Goal: Task Accomplishment & Management: Manage account settings

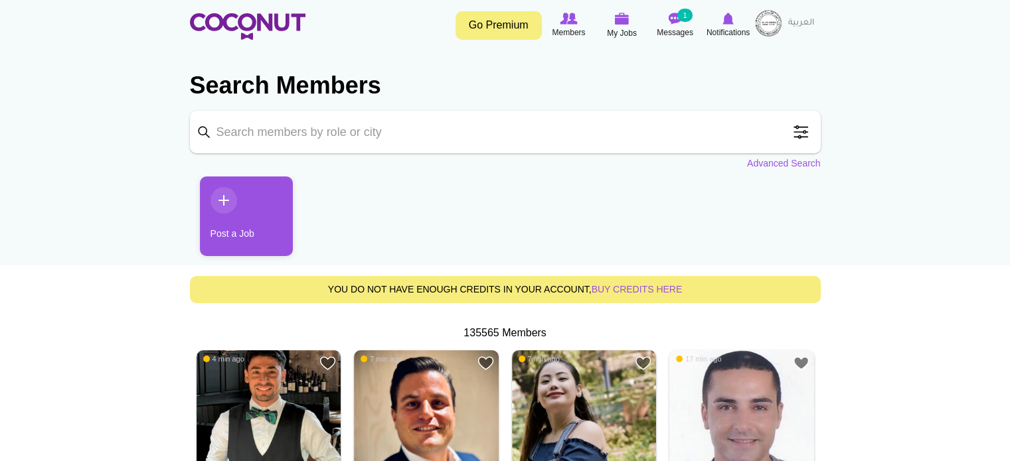
click at [775, 21] on img at bounding box center [768, 23] width 27 height 27
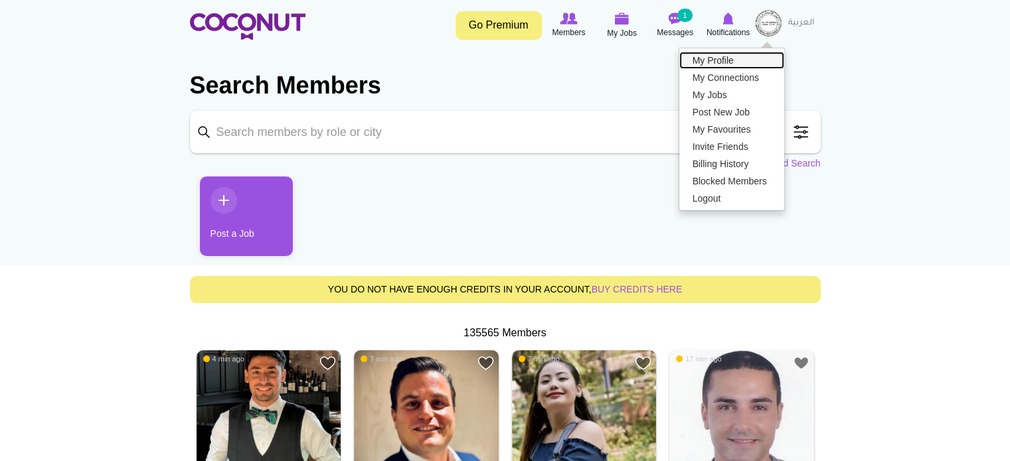
click at [708, 57] on link "My Profile" at bounding box center [731, 60] width 105 height 17
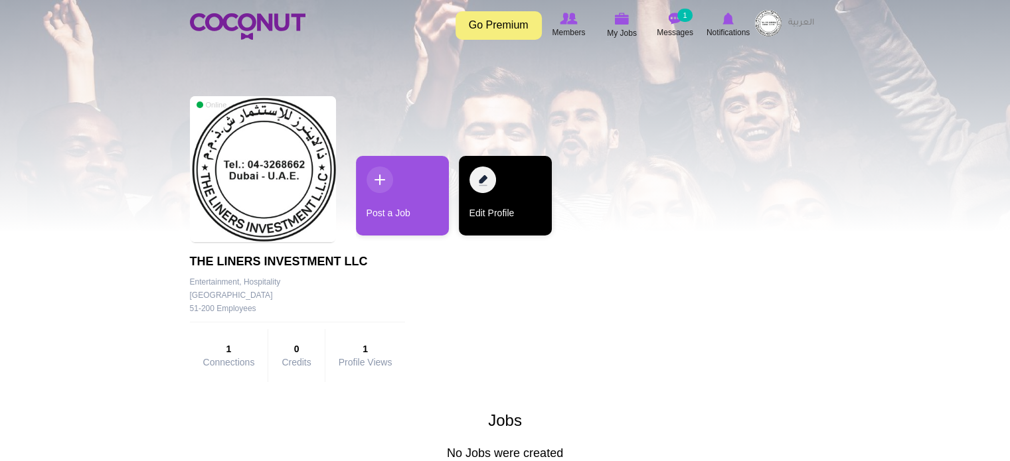
click at [485, 196] on link "Edit Profile" at bounding box center [505, 196] width 93 height 80
click at [485, 179] on link "Edit Profile" at bounding box center [505, 196] width 93 height 80
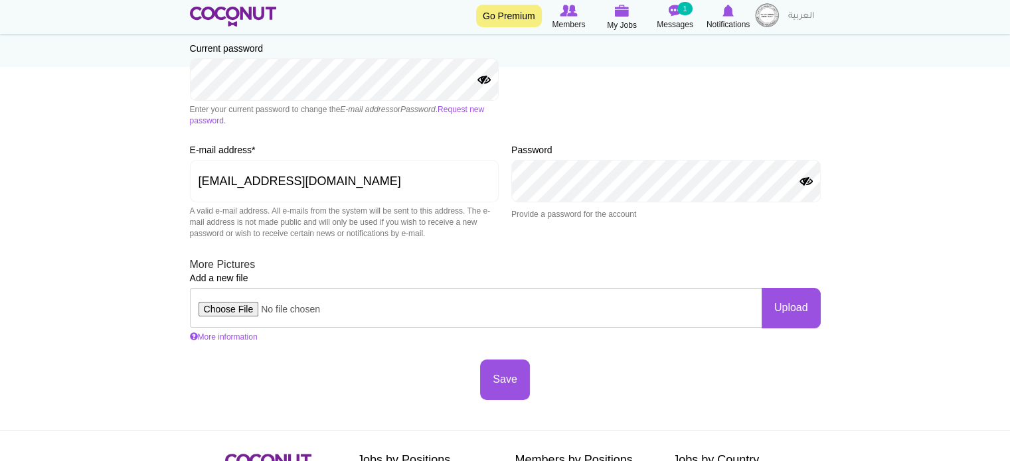
scroll to position [287, 0]
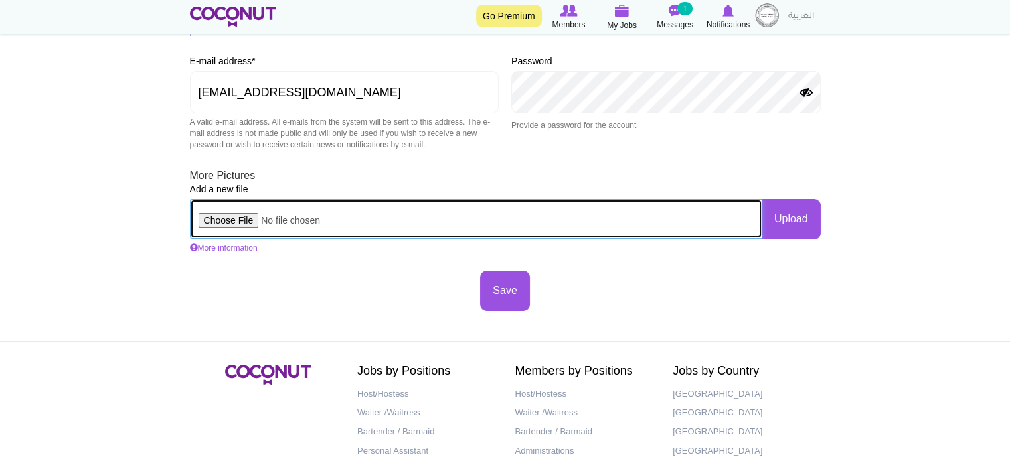
click at [225, 224] on input "file" at bounding box center [476, 219] width 572 height 40
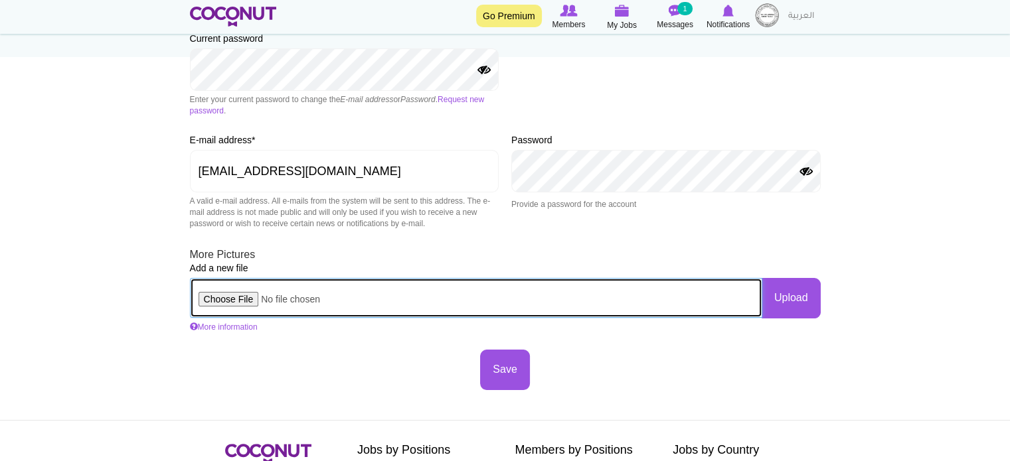
scroll to position [309, 0]
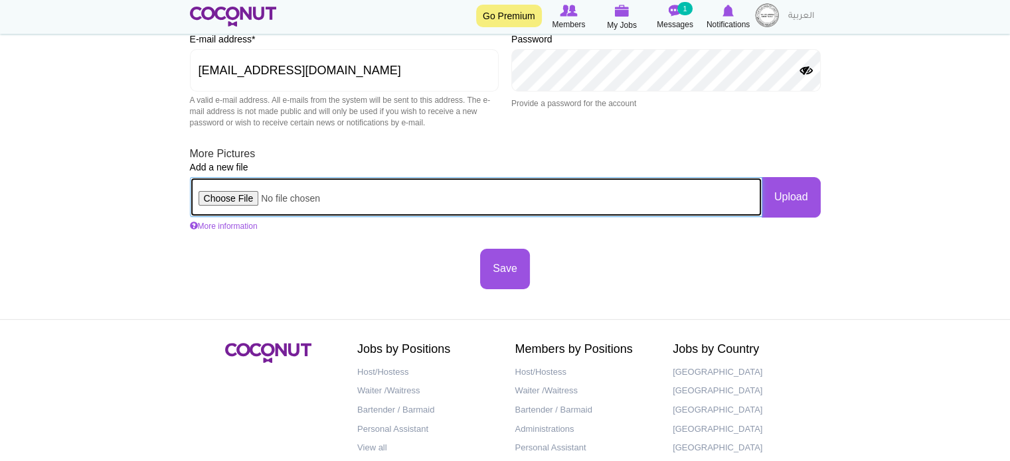
click at [220, 198] on input "file" at bounding box center [476, 197] width 572 height 40
type input "C:\fakepath\THE LINERS LOGO.jpeg"
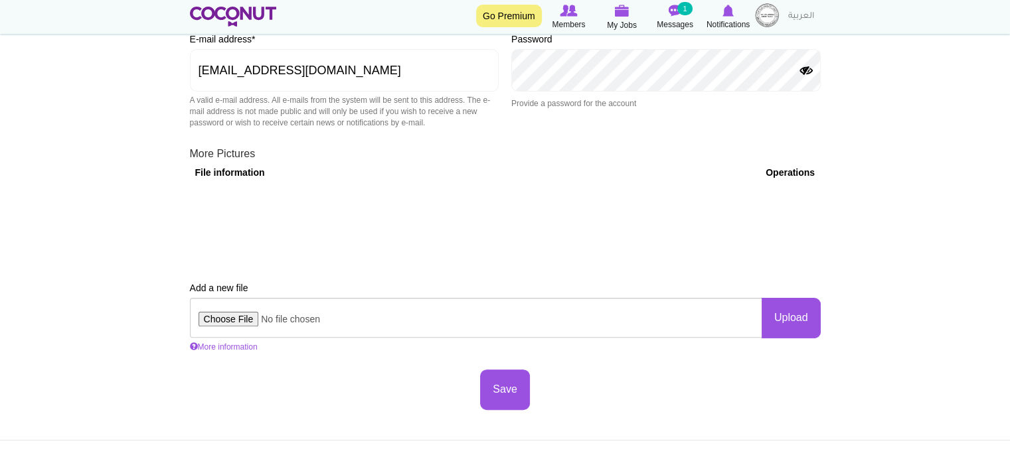
scroll to position [0, 0]
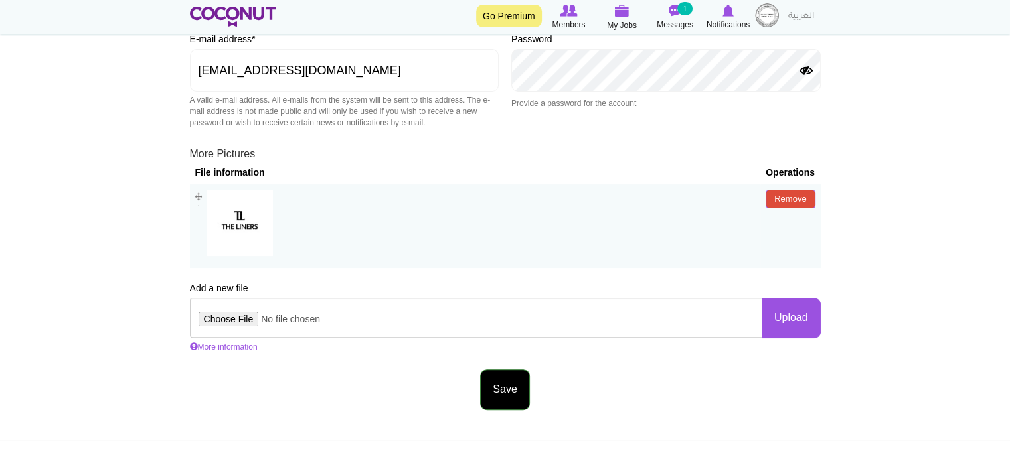
click at [507, 390] on button "Save" at bounding box center [504, 390] width 49 height 40
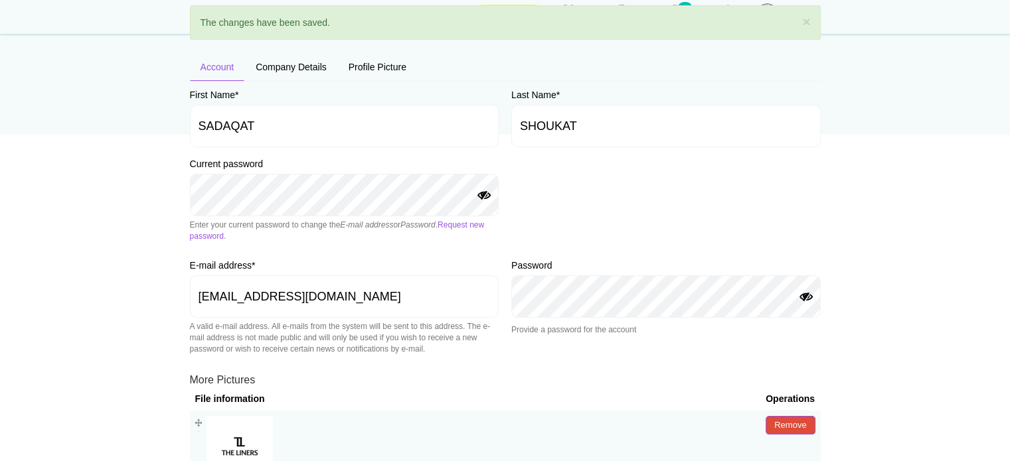
scroll to position [177, 0]
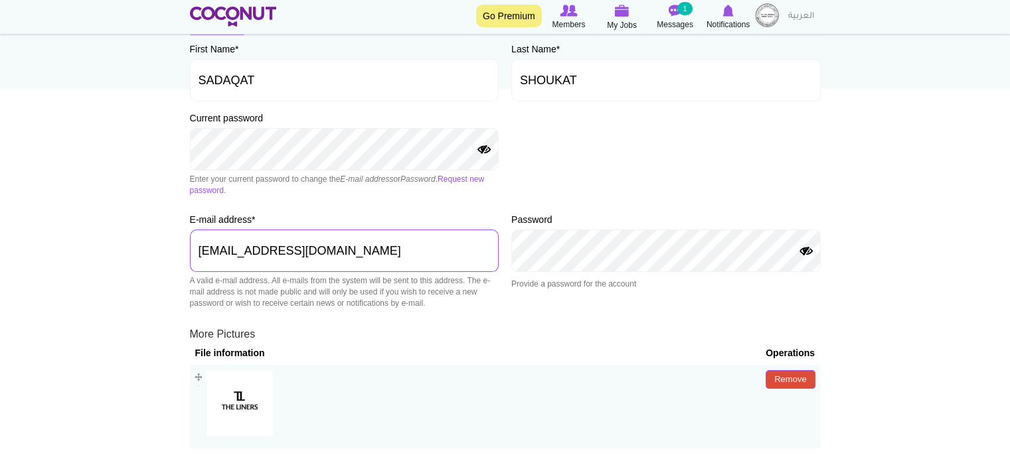
drag, startPoint x: 359, startPoint y: 250, endPoint x: 242, endPoint y: 242, distance: 117.2
click at [242, 242] on input "[EMAIL_ADDRESS][DOMAIN_NAME]" at bounding box center [344, 251] width 309 height 42
click at [660, 322] on div "First Name * SADAQAT Last Name * SHOUKAT Current password Enter your current pa…" at bounding box center [505, 316] width 631 height 549
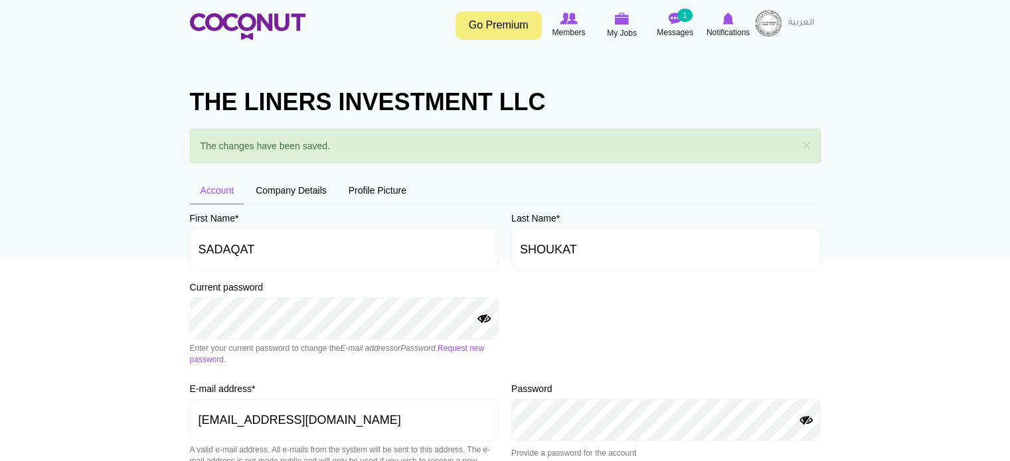
scroll to position [0, 0]
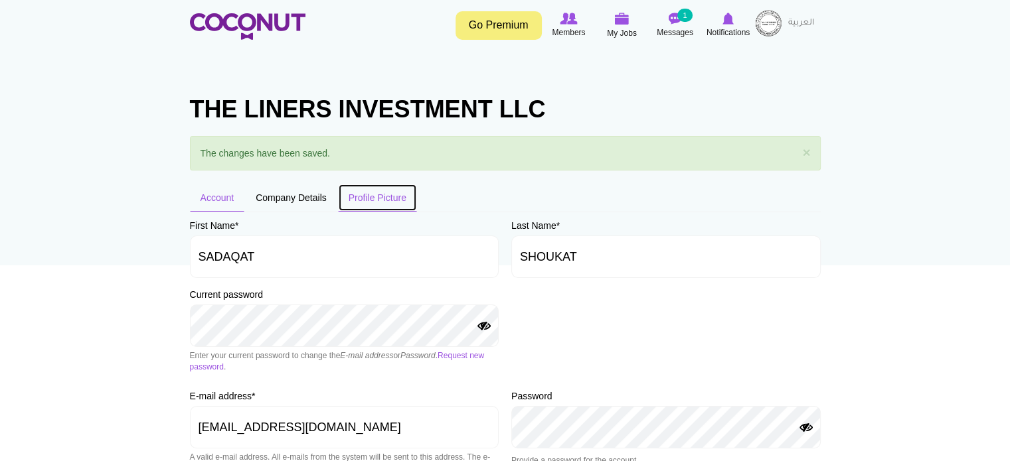
click at [366, 199] on link "Profile Picture" at bounding box center [377, 198] width 79 height 28
click at [296, 197] on link "Company Details" at bounding box center [291, 198] width 92 height 28
click at [779, 19] on img at bounding box center [768, 23] width 27 height 27
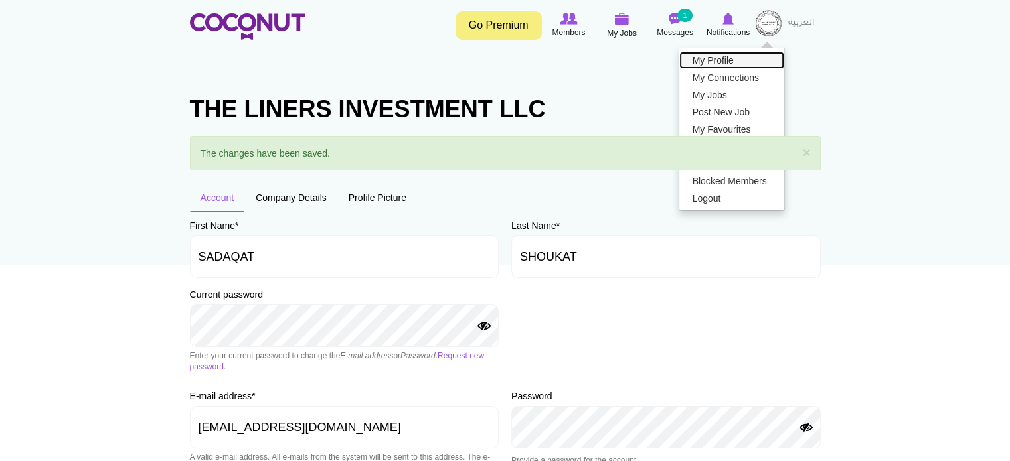
click at [717, 56] on link "My Profile" at bounding box center [731, 60] width 105 height 17
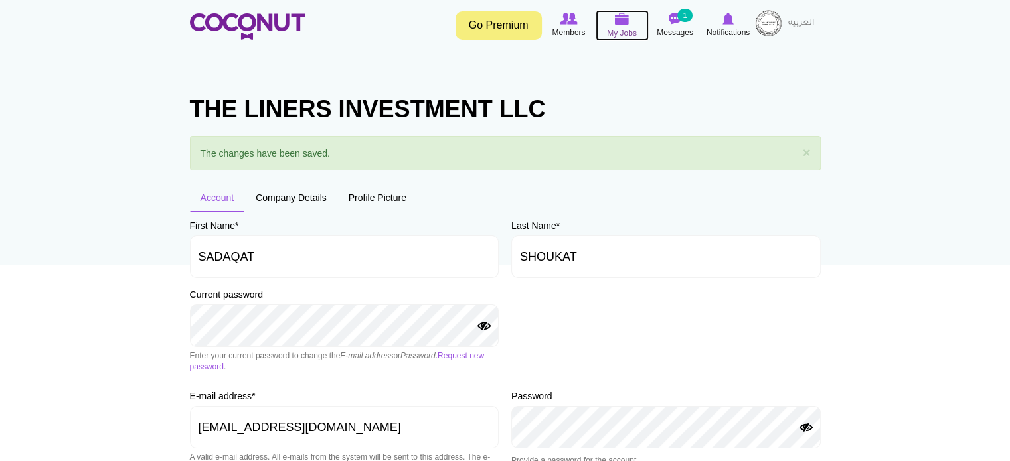
click at [616, 22] on img at bounding box center [622, 19] width 15 height 12
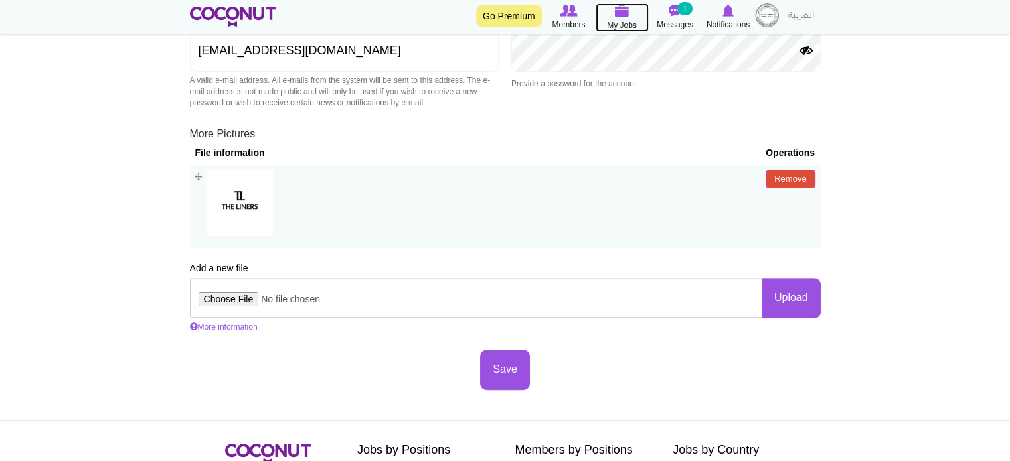
scroll to position [398, 0]
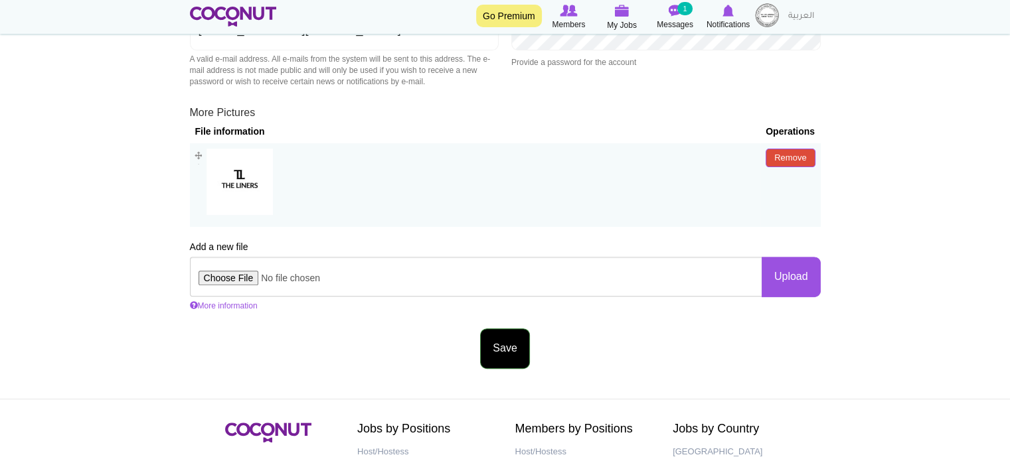
click at [514, 352] on button "Save" at bounding box center [504, 349] width 49 height 40
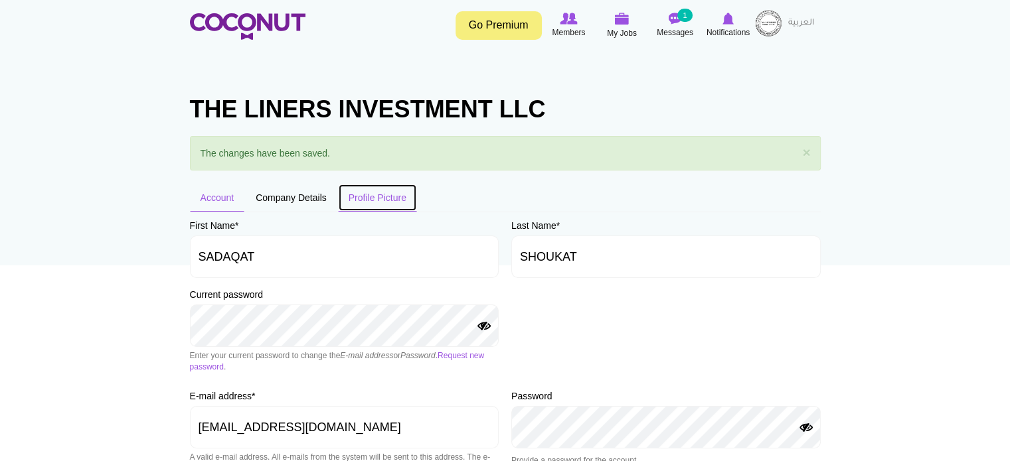
click at [373, 196] on link "Profile Picture" at bounding box center [377, 198] width 79 height 28
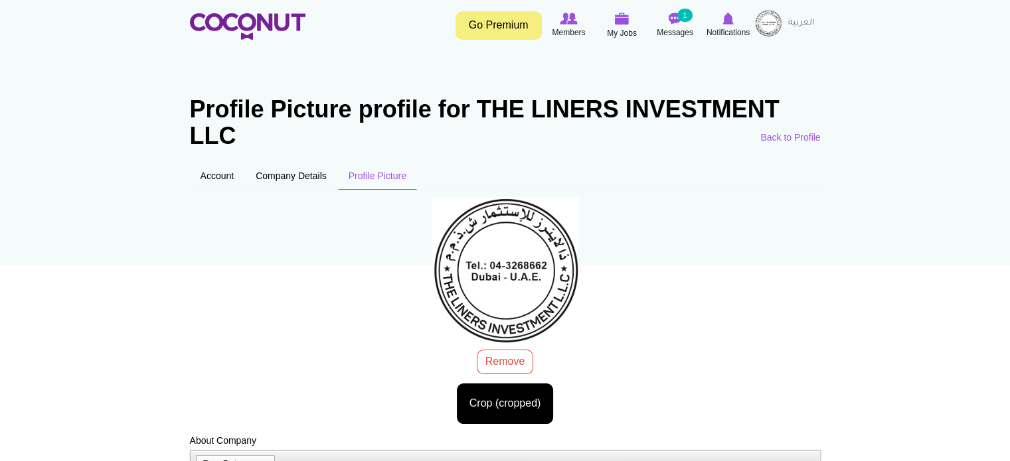
click at [510, 361] on div "The Liners Estamp.jpeg 76.44 KB Remove Crop (cropped) Image style: Cancel Maxim…" at bounding box center [505, 310] width 631 height 227
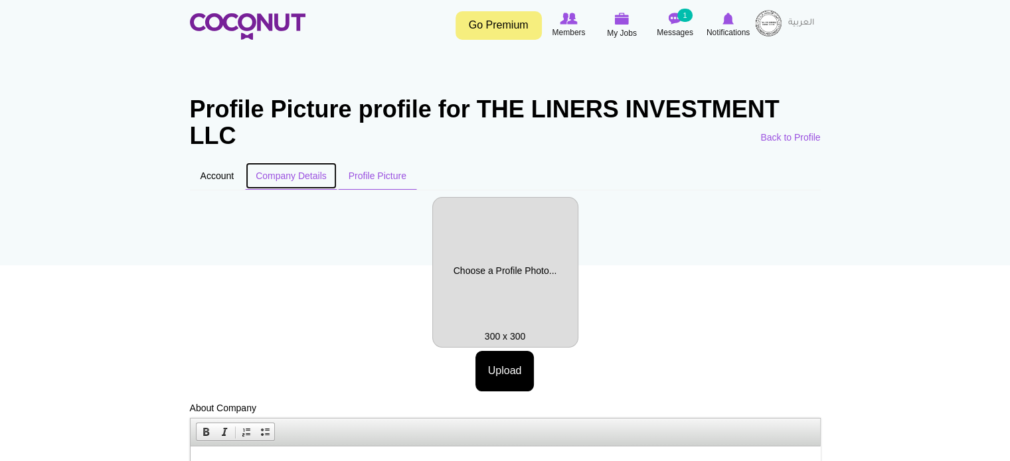
click at [304, 173] on link "Company Details" at bounding box center [291, 176] width 92 height 28
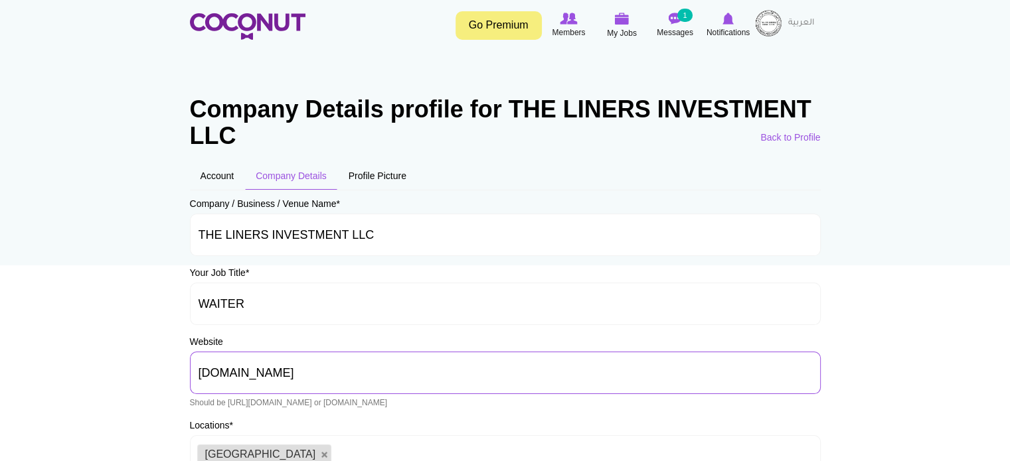
click at [332, 378] on input "WWW.AYEHAUS.COM" at bounding box center [505, 373] width 631 height 42
type input "W"
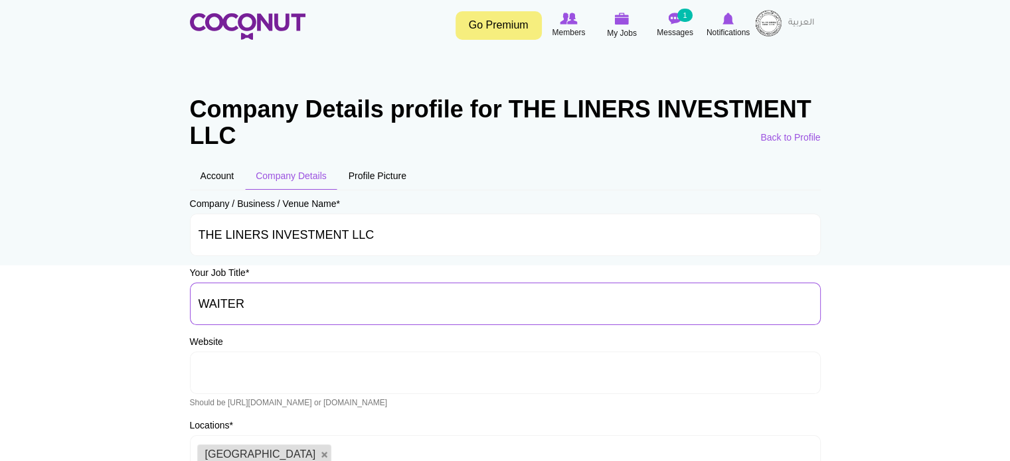
click at [477, 299] on input "WAITER" at bounding box center [505, 304] width 631 height 42
click at [376, 175] on link "Profile Picture" at bounding box center [377, 176] width 79 height 28
click at [791, 23] on link "العربية" at bounding box center [800, 23] width 39 height 27
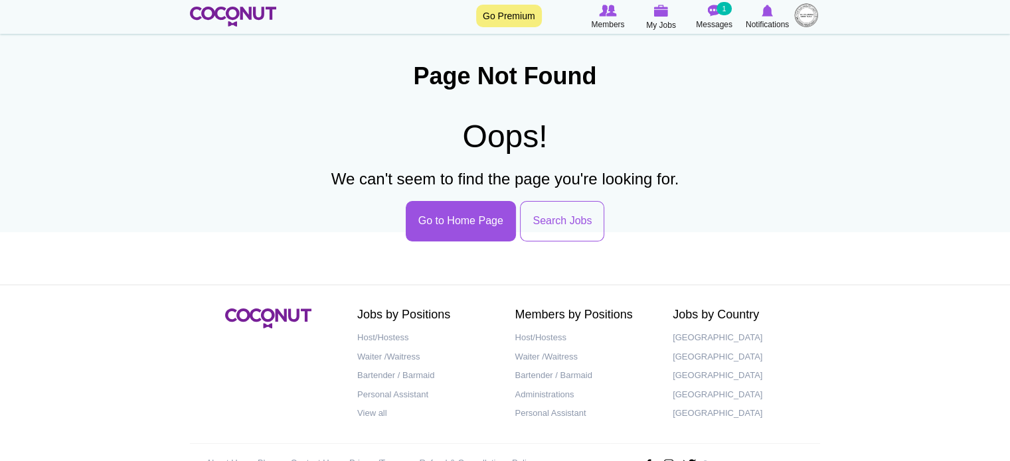
scroll to position [70, 0]
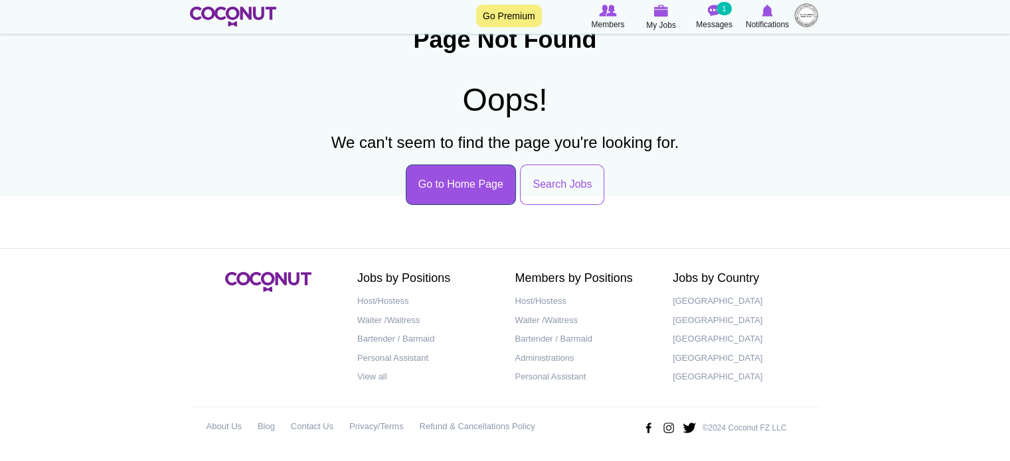
click at [451, 193] on link "Go to Home Page" at bounding box center [461, 185] width 110 height 40
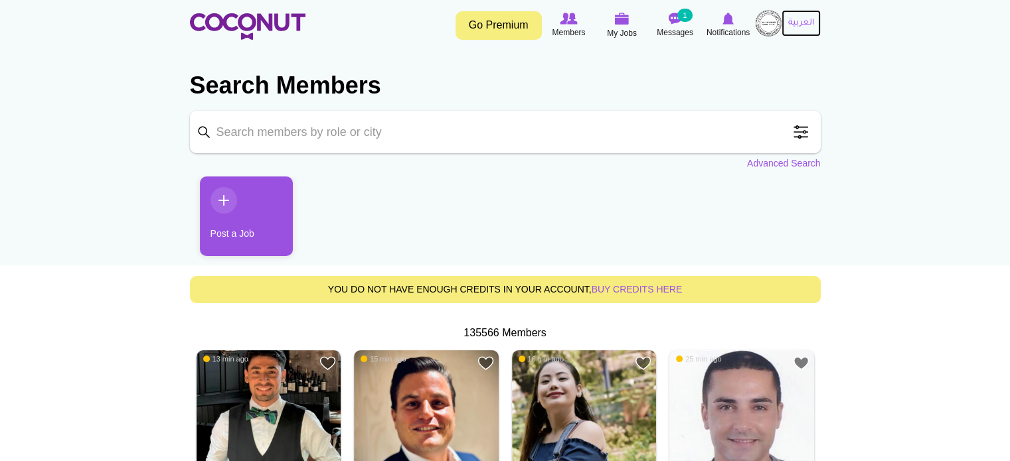
click at [791, 25] on link "العربية" at bounding box center [800, 23] width 39 height 27
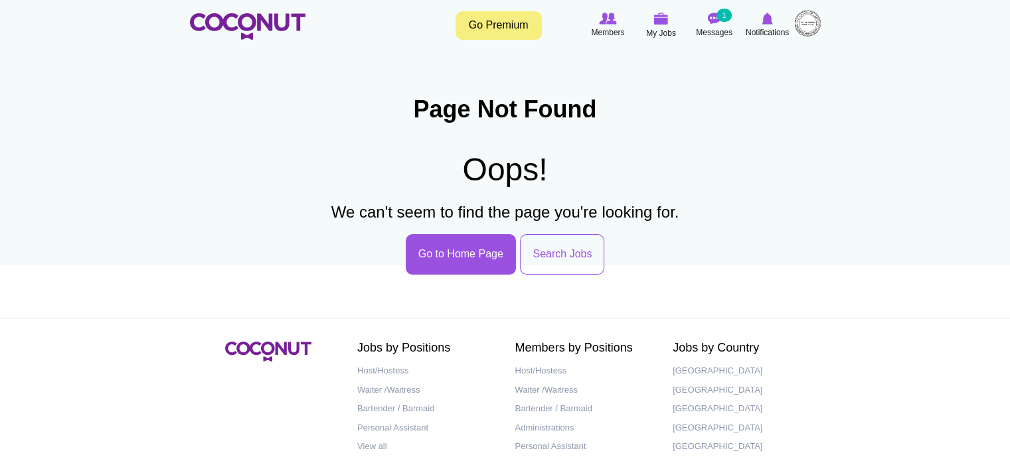
click at [809, 26] on img at bounding box center [807, 23] width 27 height 27
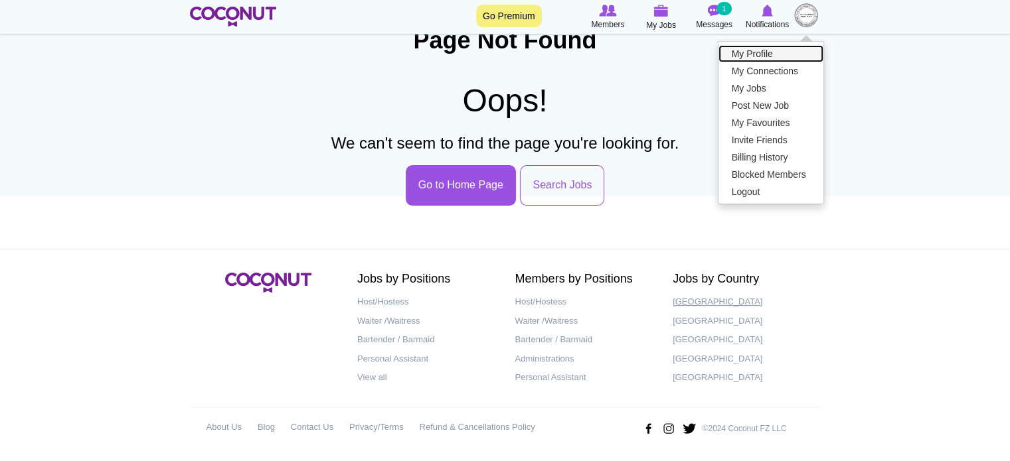
scroll to position [70, 0]
click at [736, 52] on link "My Profile" at bounding box center [770, 53] width 105 height 17
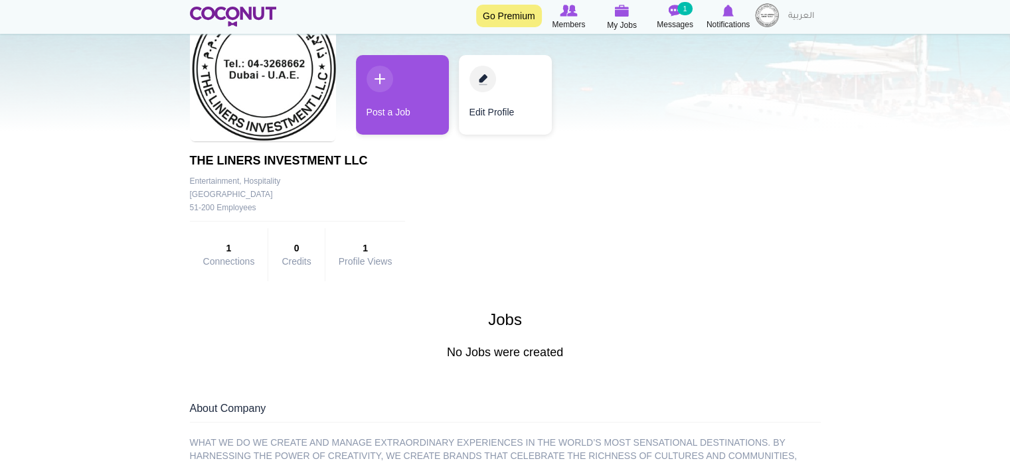
scroll to position [59, 0]
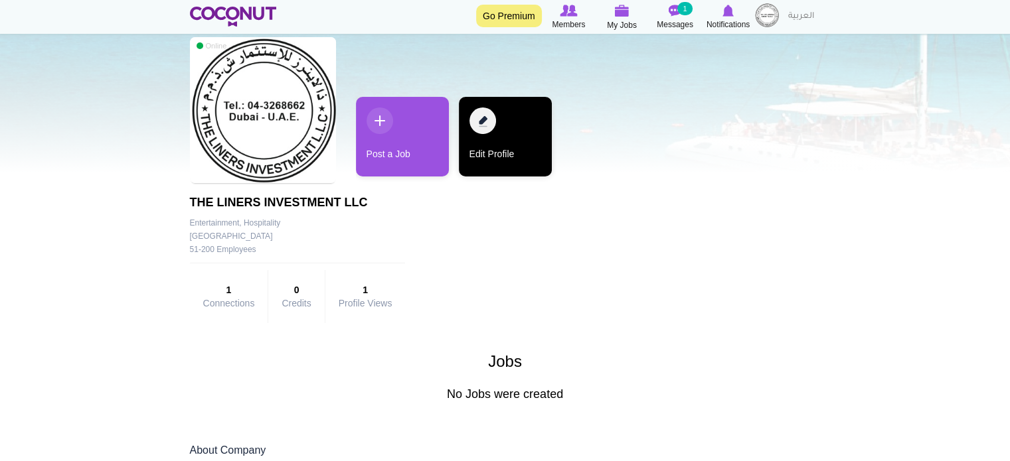
click at [491, 133] on link "Edit Profile" at bounding box center [505, 137] width 93 height 80
click at [477, 129] on link "Edit Profile" at bounding box center [505, 137] width 93 height 80
click at [486, 154] on link "Edit Profile" at bounding box center [505, 137] width 93 height 80
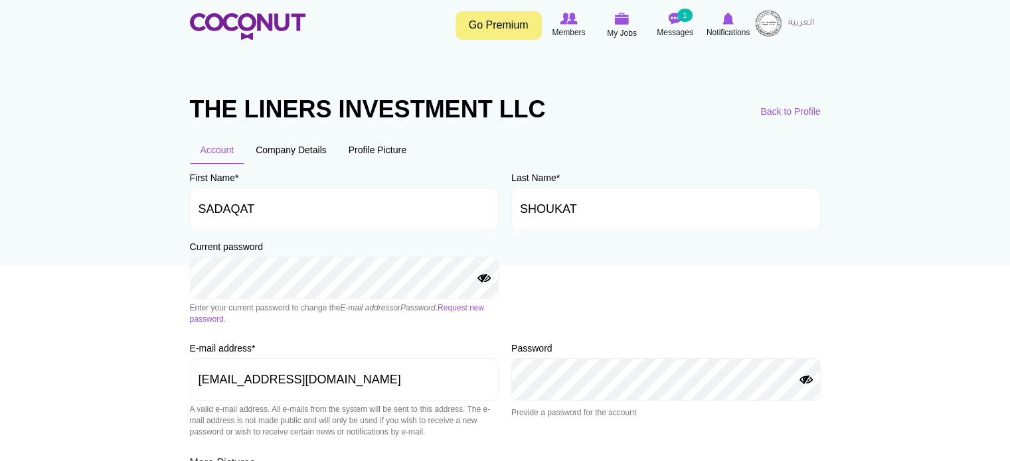
click at [481, 277] on button "Show Password" at bounding box center [484, 279] width 16 height 11
drag, startPoint x: 283, startPoint y: 210, endPoint x: 154, endPoint y: 207, distance: 129.5
click at [558, 214] on input "SHOUKAT" at bounding box center [665, 209] width 309 height 42
click at [558, 212] on input "SHOUKAT" at bounding box center [665, 209] width 309 height 42
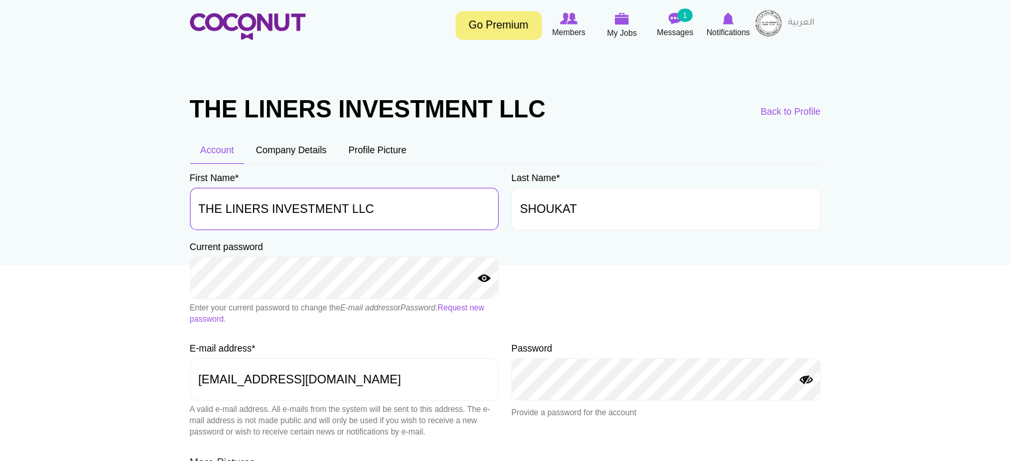
drag, startPoint x: 274, startPoint y: 207, endPoint x: 282, endPoint y: 208, distance: 7.4
click at [282, 208] on input "THE LINERS INVESTMENT LLC" at bounding box center [344, 209] width 309 height 42
click at [272, 206] on input "THE LINERS INVESTMENT LLC" at bounding box center [344, 209] width 309 height 42
drag, startPoint x: 373, startPoint y: 206, endPoint x: 272, endPoint y: 210, distance: 101.0
click at [272, 210] on input "THE LINERS INVESTMENT LLC" at bounding box center [344, 209] width 309 height 42
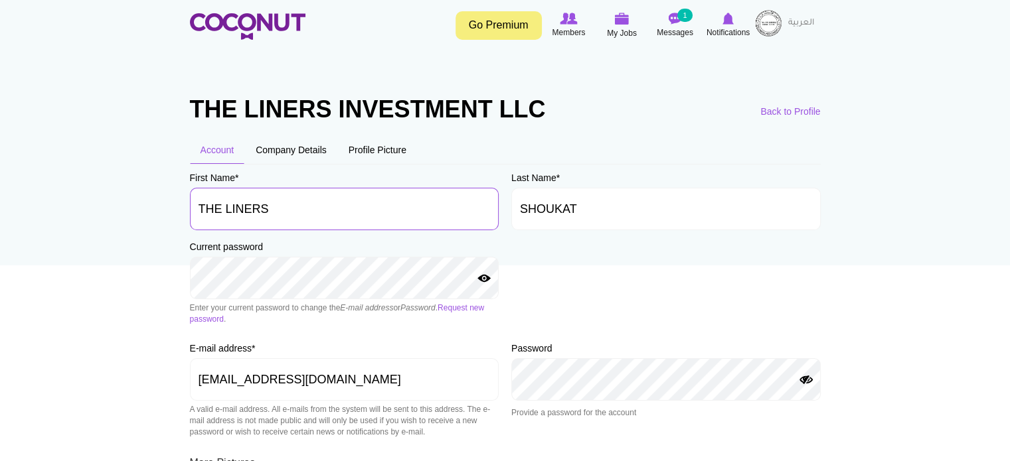
type input "THE LINERS"
click at [562, 212] on input "SHOUKAT" at bounding box center [665, 209] width 309 height 42
paste input "INVESTMENT LLC"
type input "INVESTMENT LLC"
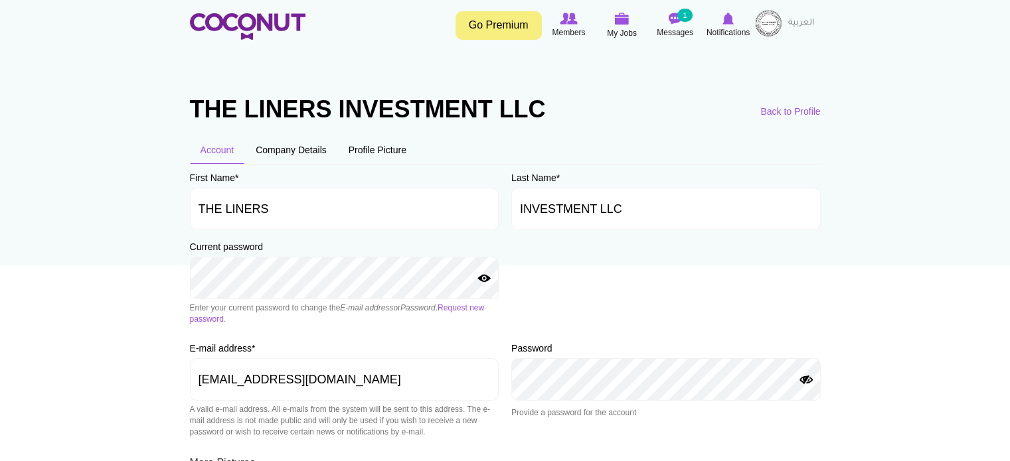
click at [547, 283] on div "First Name * THE LINERS Last Name * INVESTMENT LLC Current password Enter your …" at bounding box center [505, 445] width 631 height 549
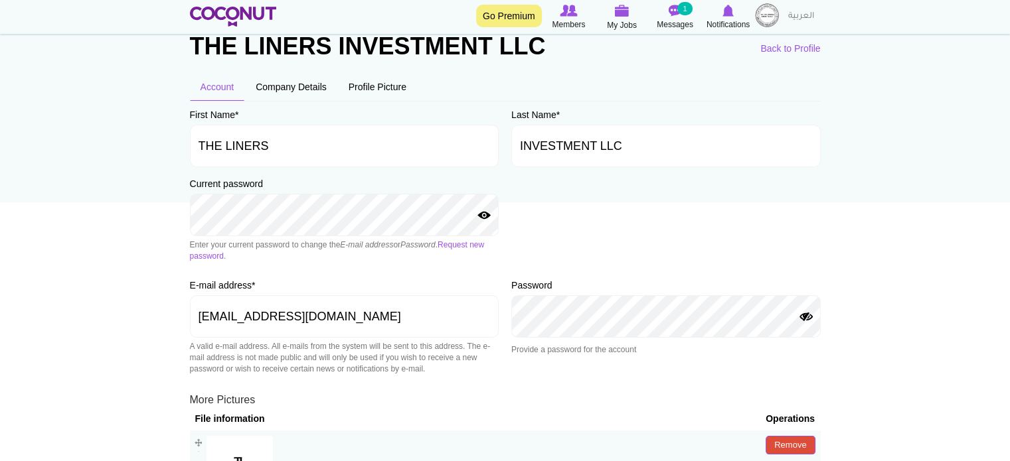
scroll to position [155, 0]
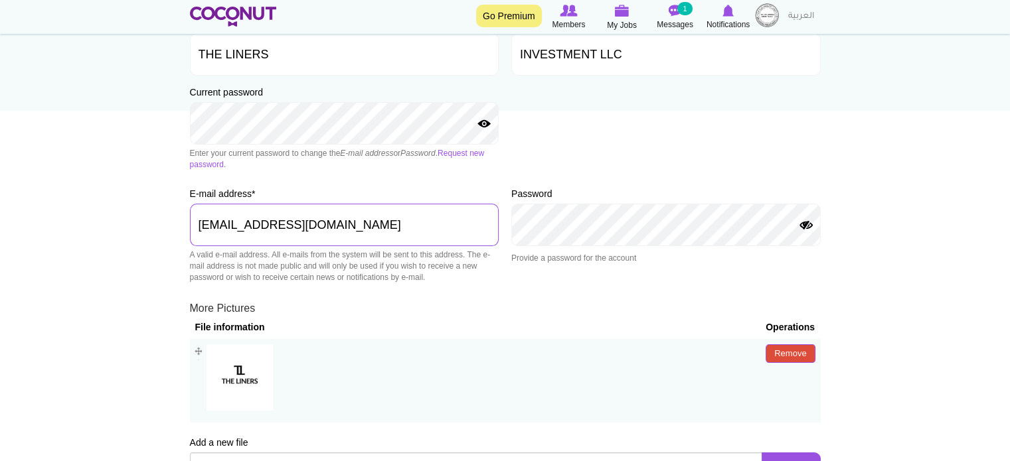
drag, startPoint x: 240, startPoint y: 220, endPoint x: 345, endPoint y: 228, distance: 105.2
click at [345, 228] on input "sadaqat.mhr98@gmail.com" at bounding box center [344, 225] width 309 height 42
type input "SADAQAT@THELINERS.AE"
click at [821, 297] on section "THE LINERS INVESTMENT LLC Primary tabs View All your data Deactivate Account De…" at bounding box center [505, 233] width 651 height 663
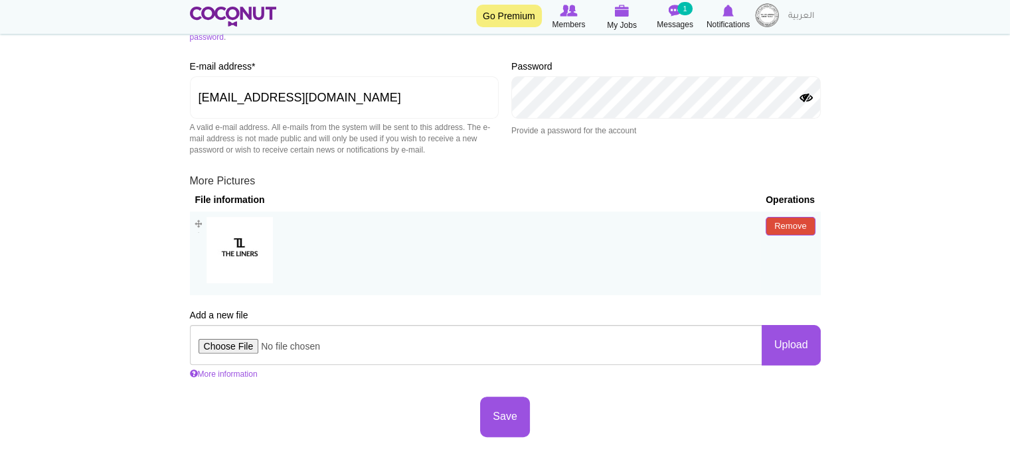
scroll to position [376, 0]
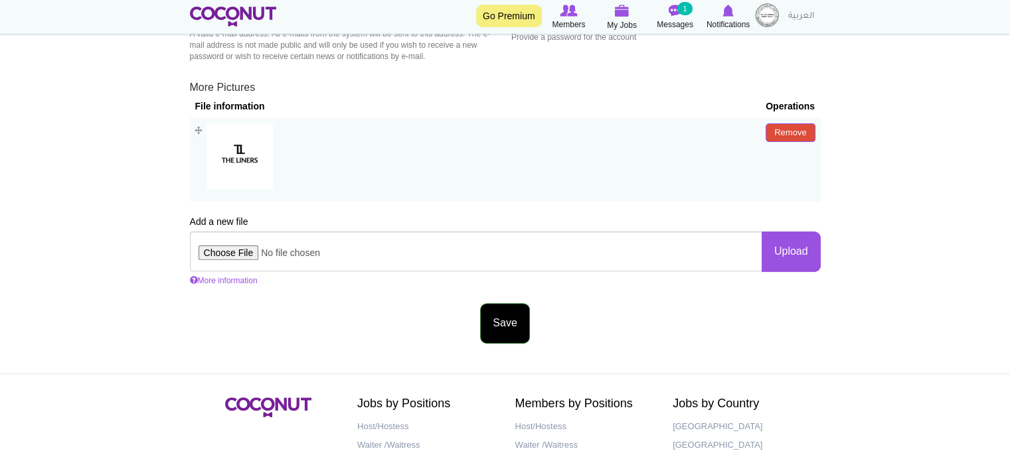
click at [497, 323] on button "Save" at bounding box center [504, 323] width 49 height 40
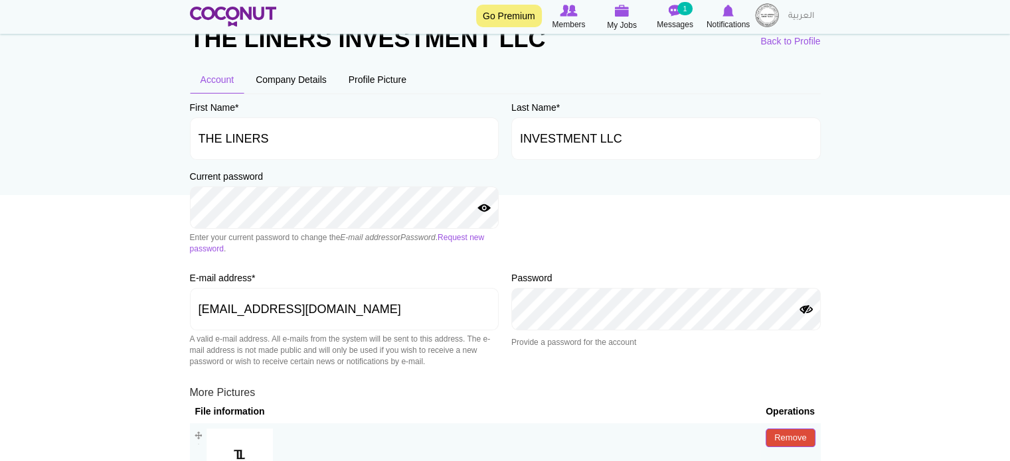
scroll to position [66, 0]
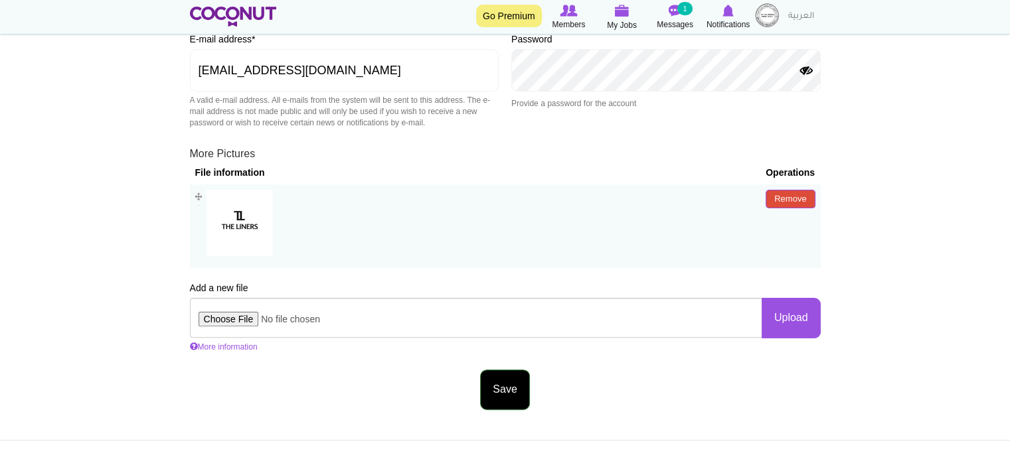
click at [501, 390] on button "Save" at bounding box center [504, 390] width 49 height 40
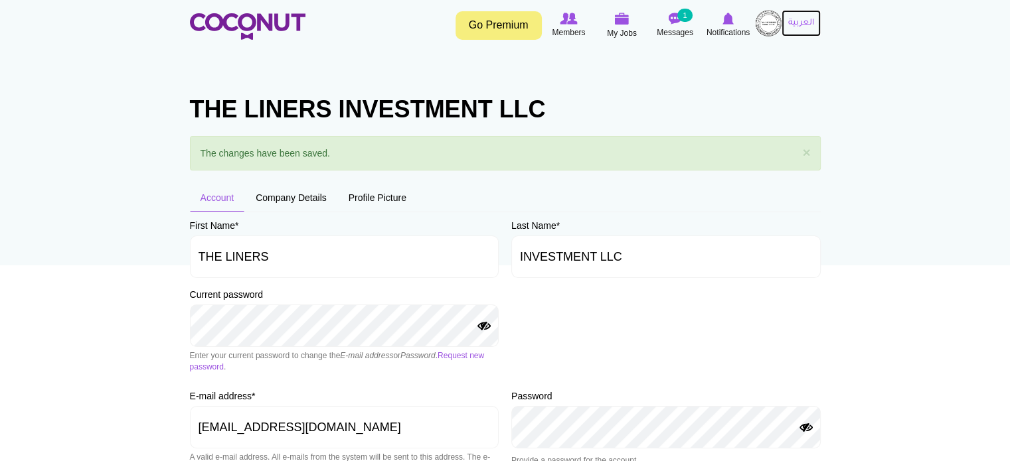
click at [797, 23] on link "العربية" at bounding box center [800, 23] width 39 height 27
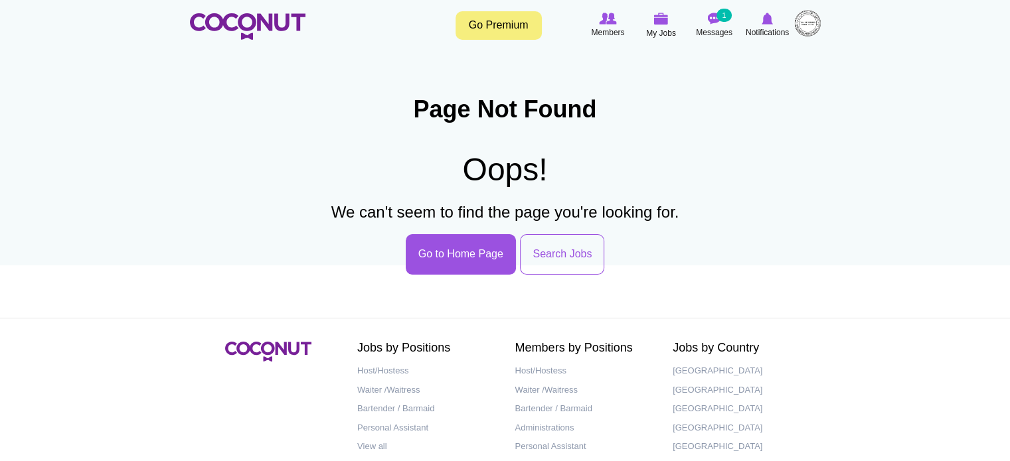
click at [805, 29] on img at bounding box center [807, 23] width 27 height 27
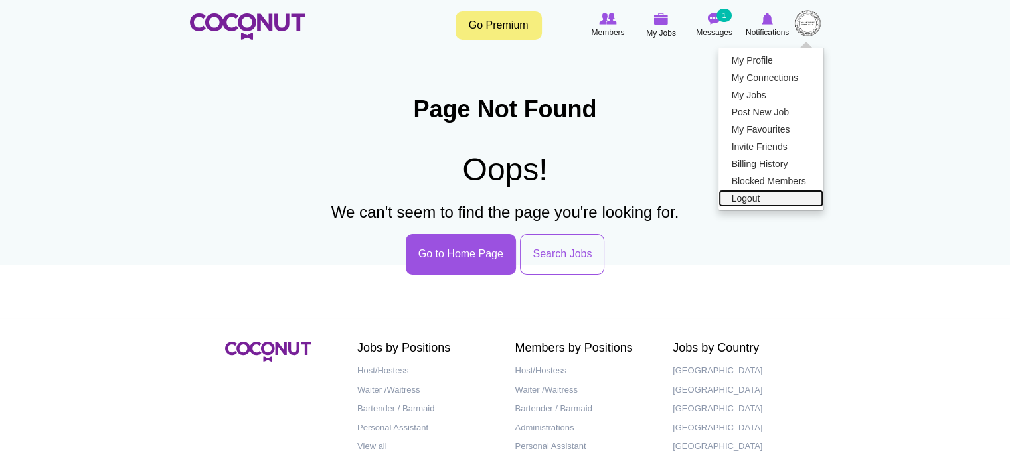
click at [747, 197] on link "Logout" at bounding box center [770, 198] width 105 height 17
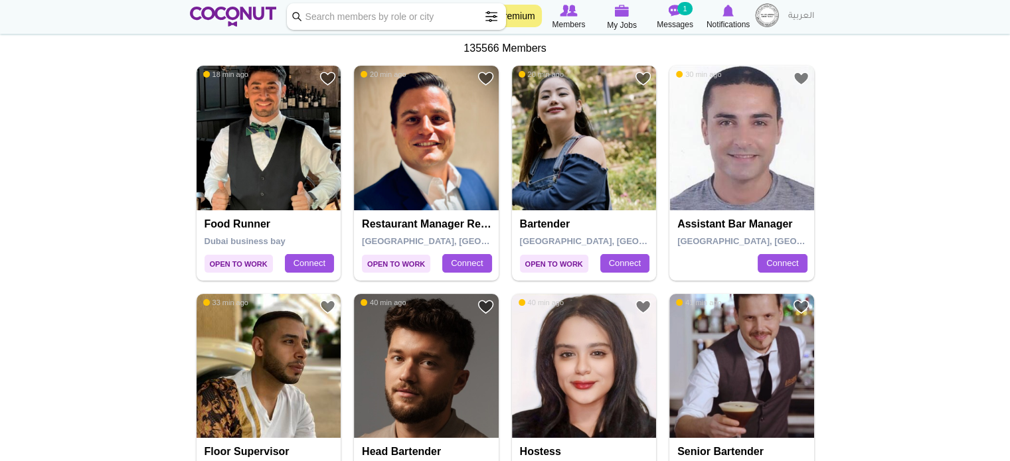
scroll to position [287, 0]
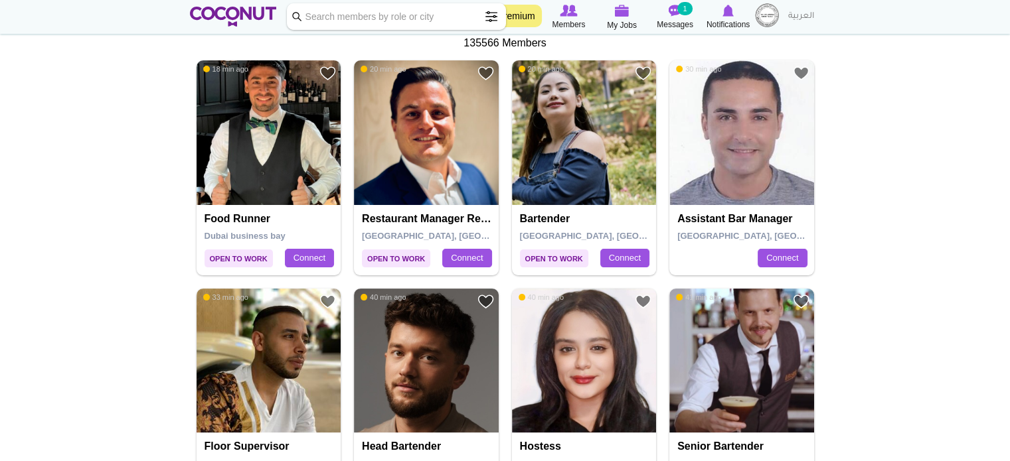
click at [777, 16] on img at bounding box center [767, 15] width 24 height 24
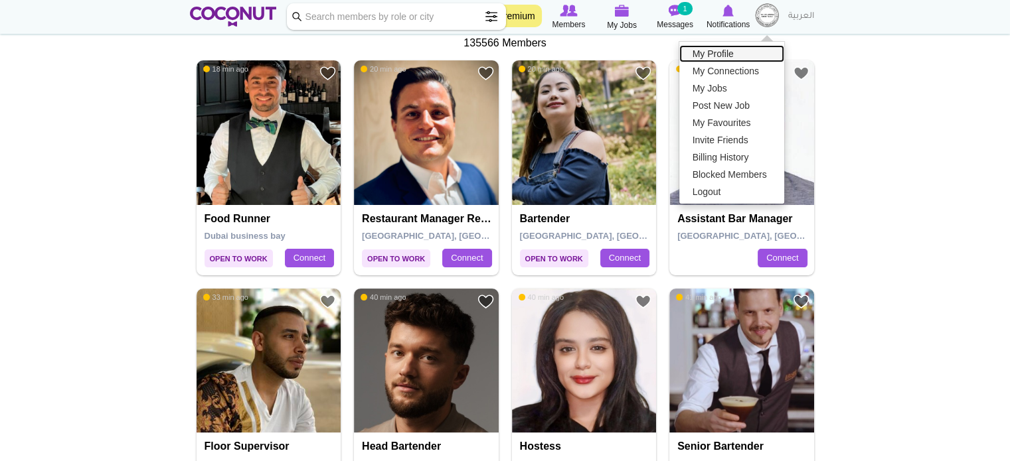
click at [713, 51] on link "My Profile" at bounding box center [731, 53] width 105 height 17
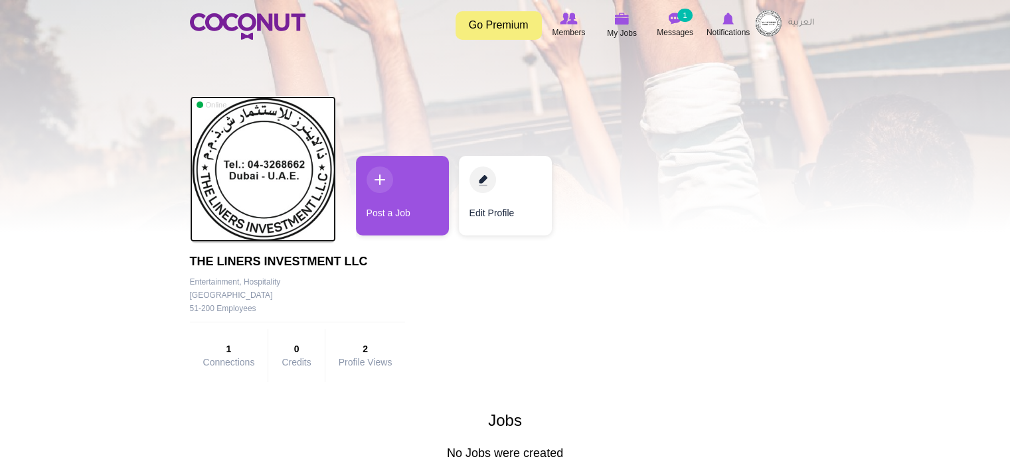
click at [258, 169] on img at bounding box center [263, 169] width 146 height 146
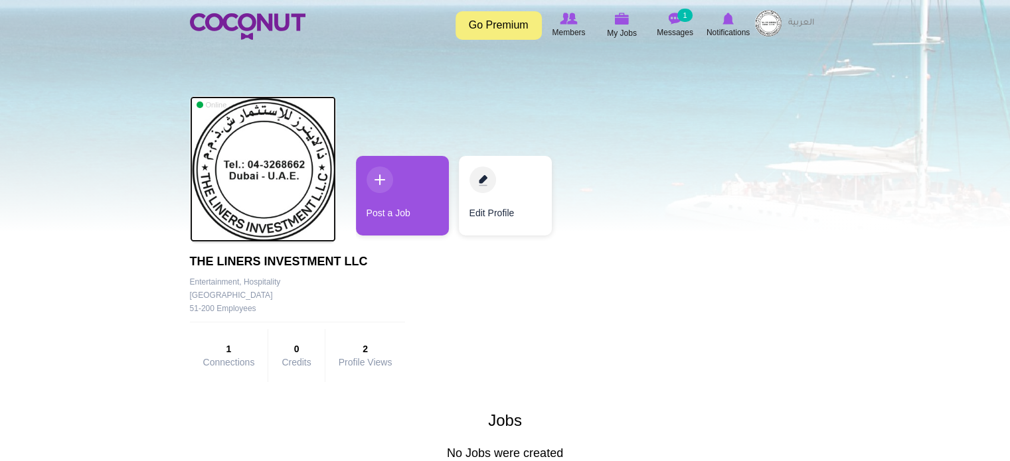
drag, startPoint x: 0, startPoint y: 0, endPoint x: 258, endPoint y: 169, distance: 308.8
click at [258, 169] on img at bounding box center [263, 169] width 146 height 146
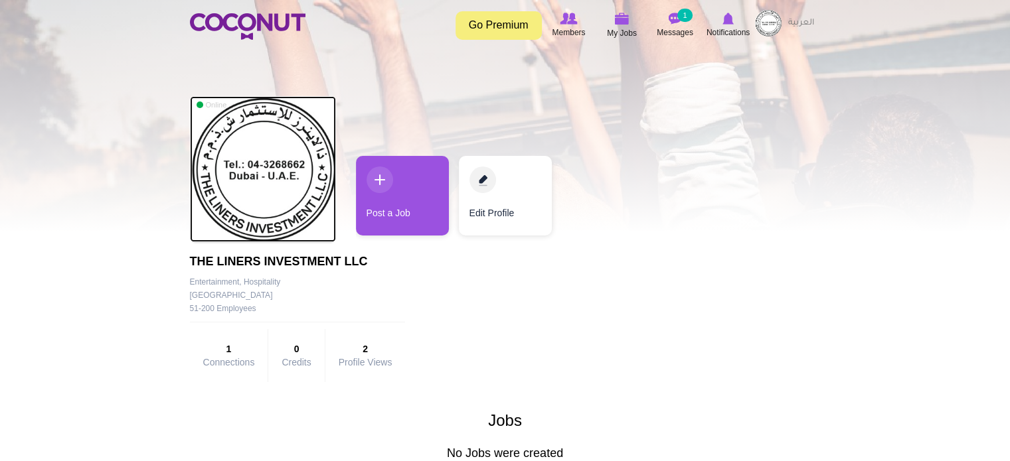
click at [291, 183] on img at bounding box center [263, 169] width 146 height 146
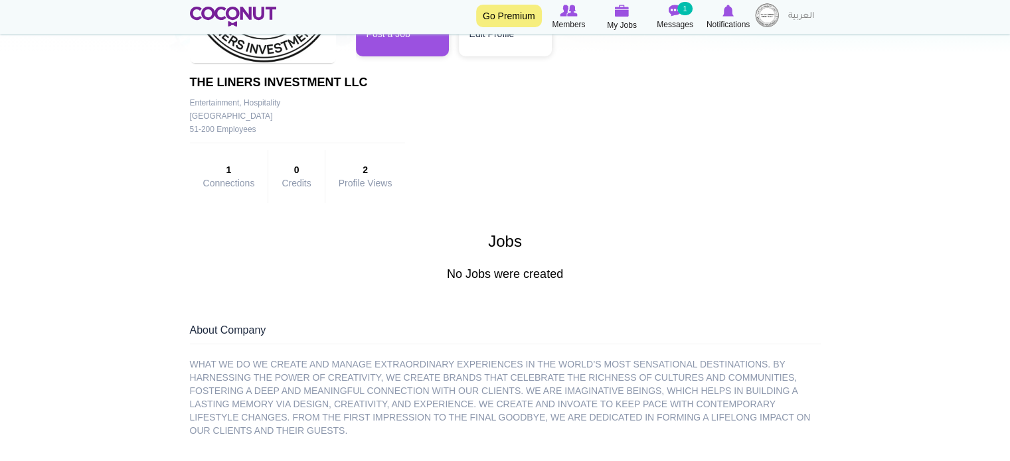
scroll to position [155, 0]
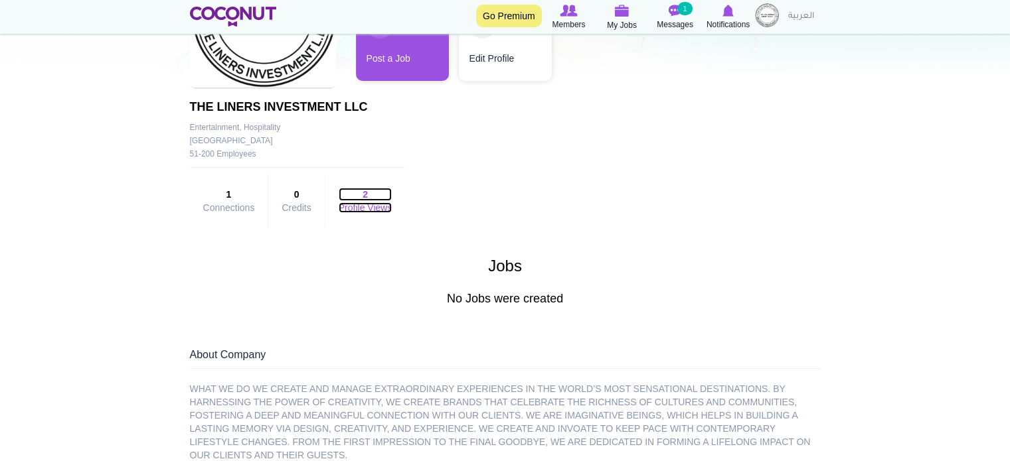
click at [361, 189] on strong "2" at bounding box center [366, 194] width 54 height 13
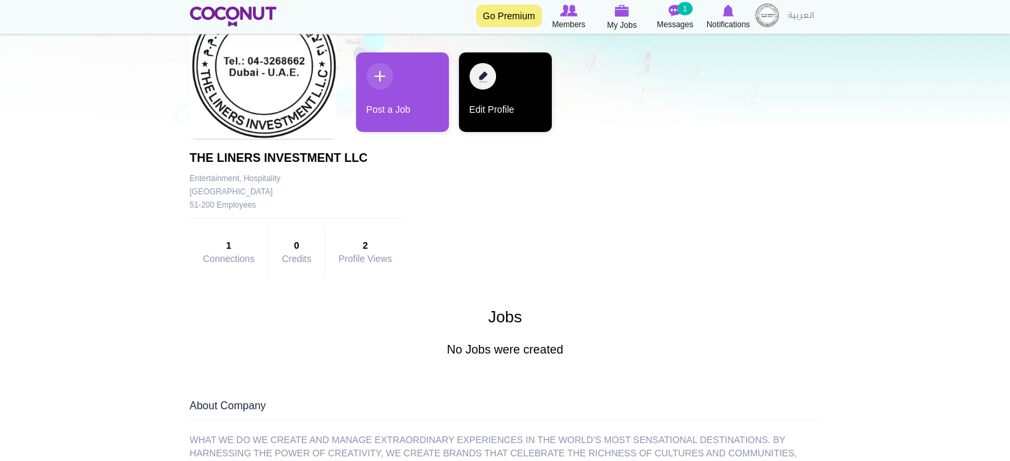
scroll to position [22, 0]
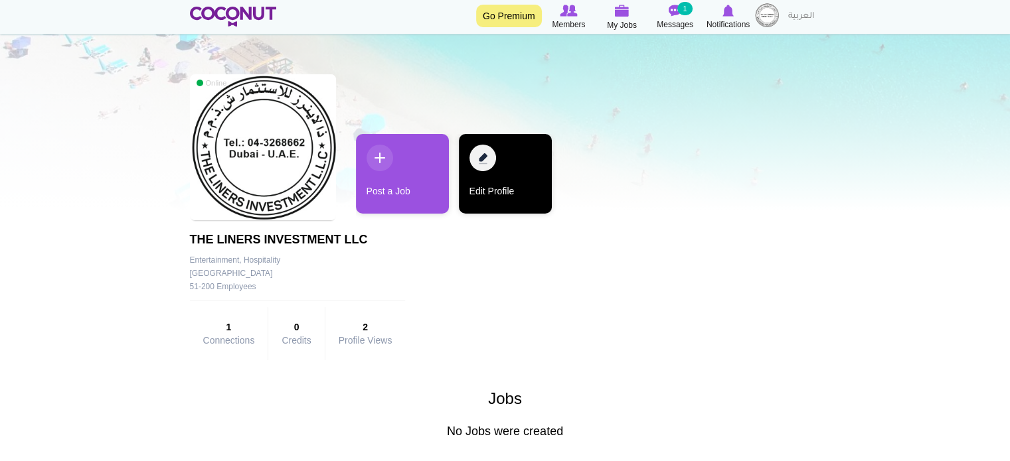
click at [497, 183] on link "Edit Profile" at bounding box center [505, 174] width 93 height 80
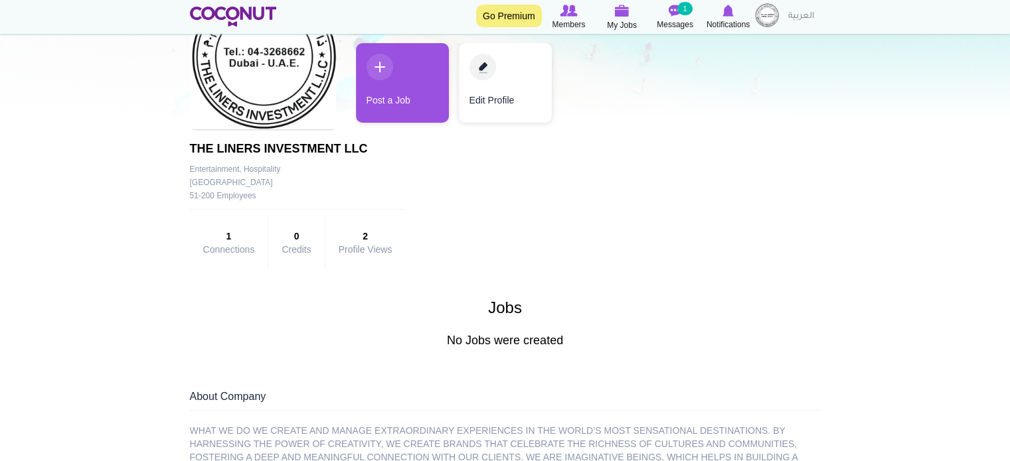
scroll to position [133, 0]
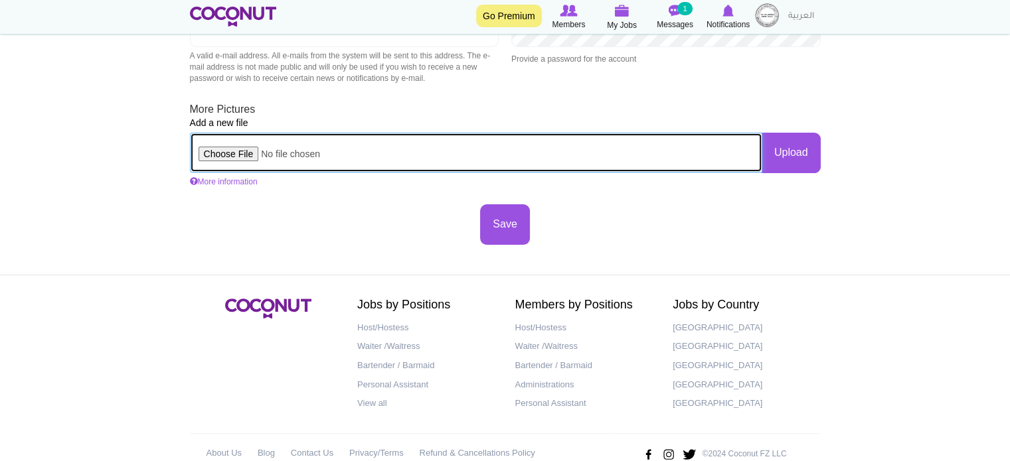
click at [238, 151] on input "file" at bounding box center [476, 153] width 572 height 40
type input "C:\fakepath\THE LINERS LOGO.jpeg"
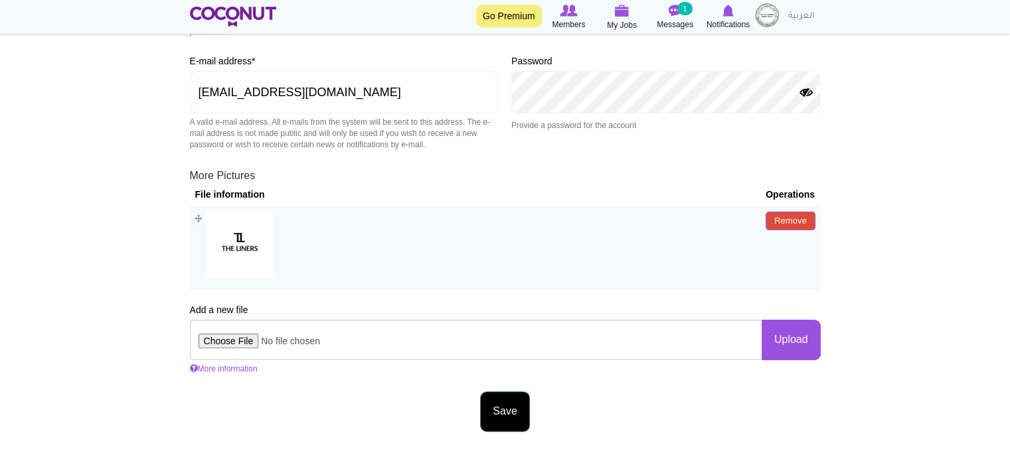
click at [500, 410] on button "Save" at bounding box center [504, 412] width 49 height 40
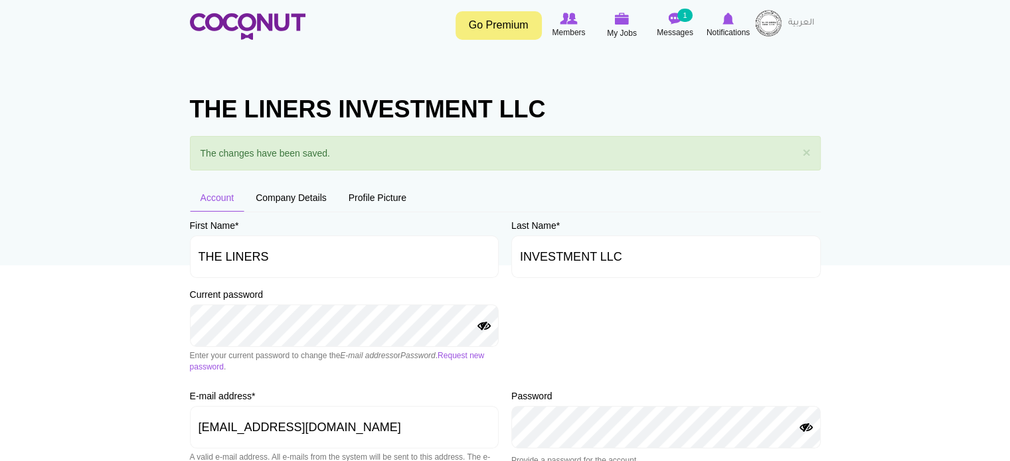
click at [492, 19] on link "Go Premium" at bounding box center [498, 25] width 86 height 29
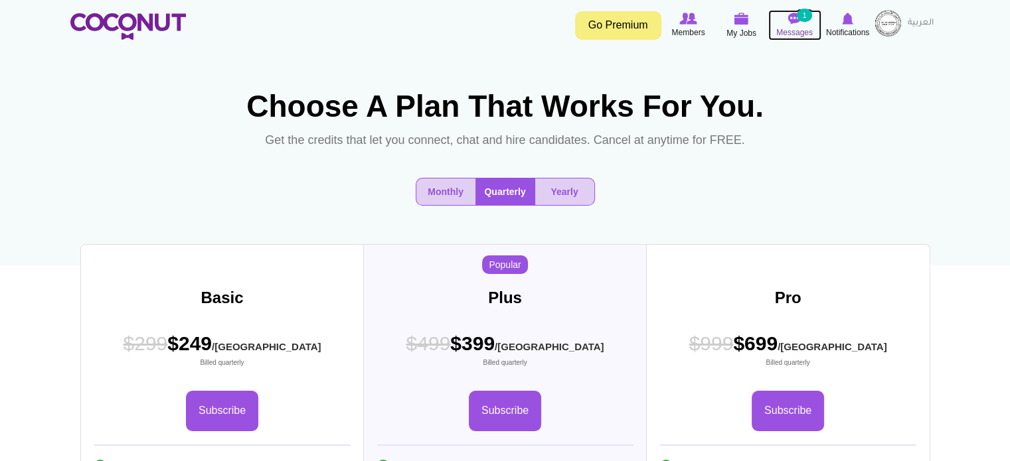
click at [797, 25] on icon at bounding box center [794, 18] width 50 height 15
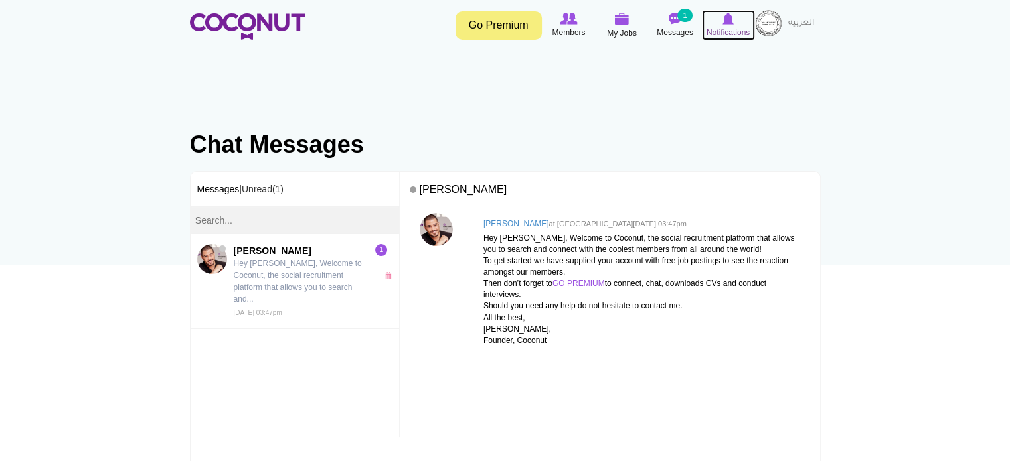
click at [754, 27] on link "Notifications" at bounding box center [728, 25] width 53 height 31
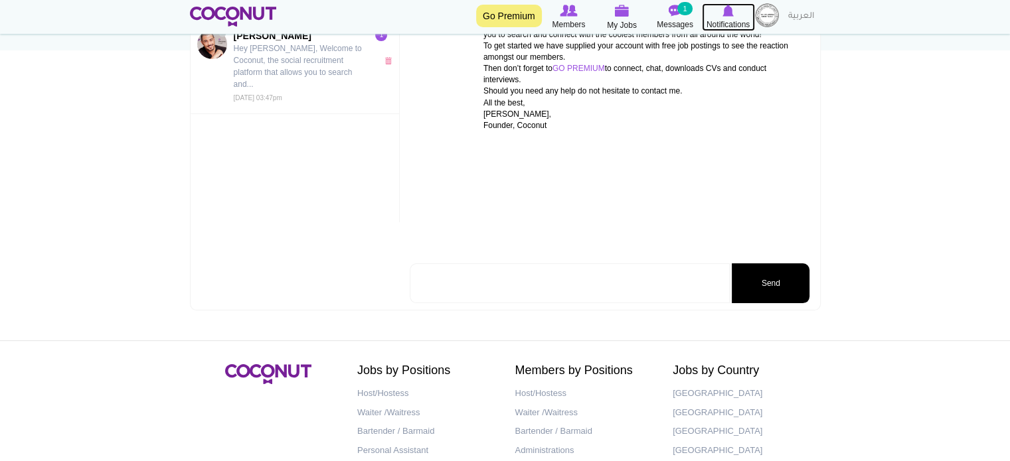
scroll to position [308, 0]
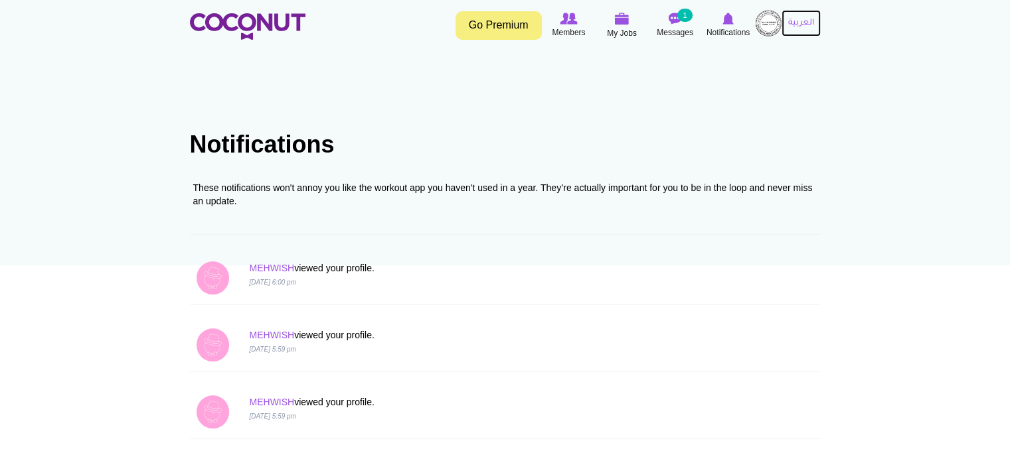
click at [784, 24] on link "العربية" at bounding box center [800, 23] width 39 height 27
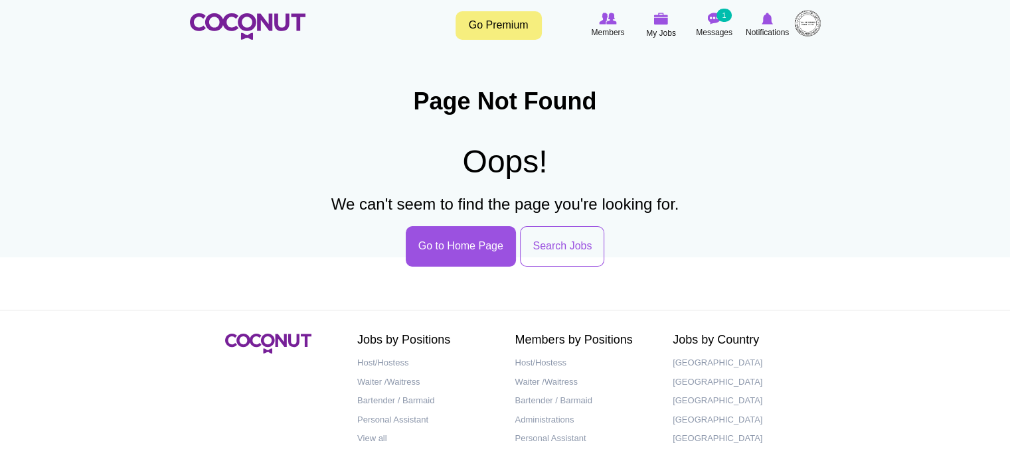
scroll to position [70, 0]
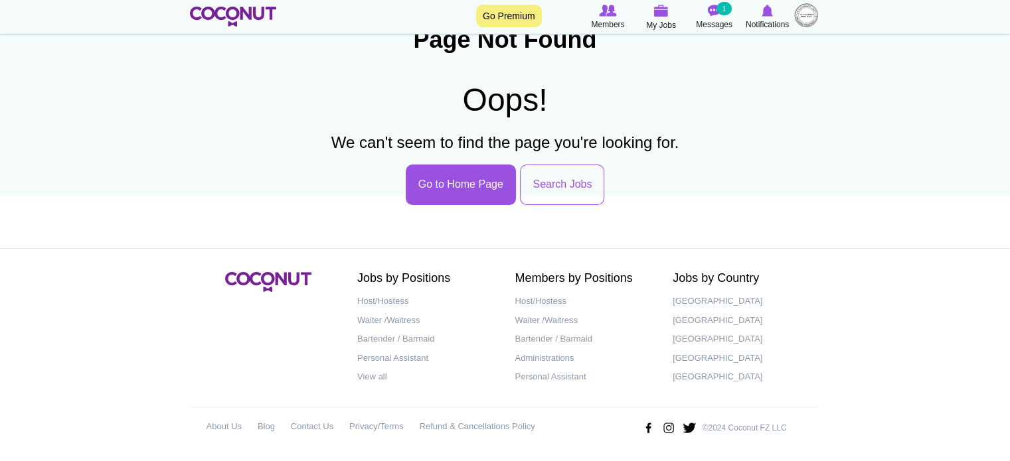
click at [807, 12] on img at bounding box center [806, 15] width 24 height 24
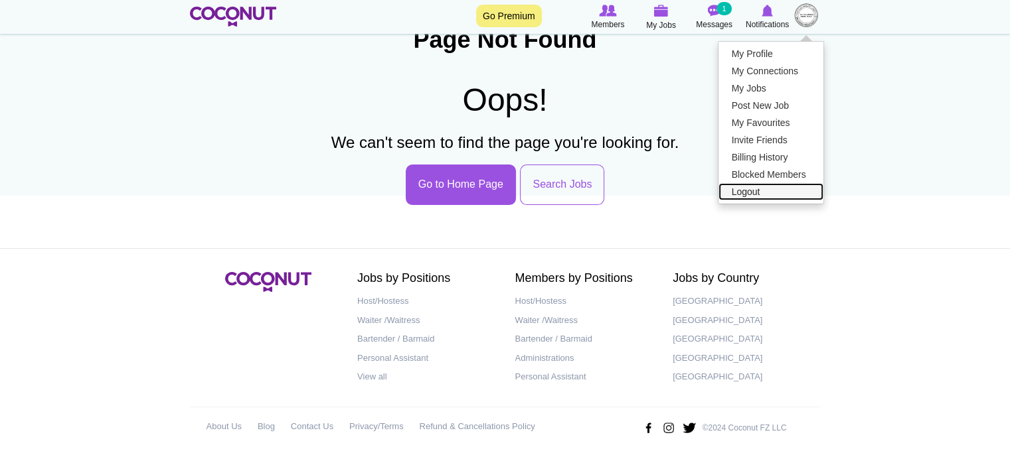
click at [750, 191] on link "Logout" at bounding box center [770, 191] width 105 height 17
